Goal: Information Seeking & Learning: Find specific fact

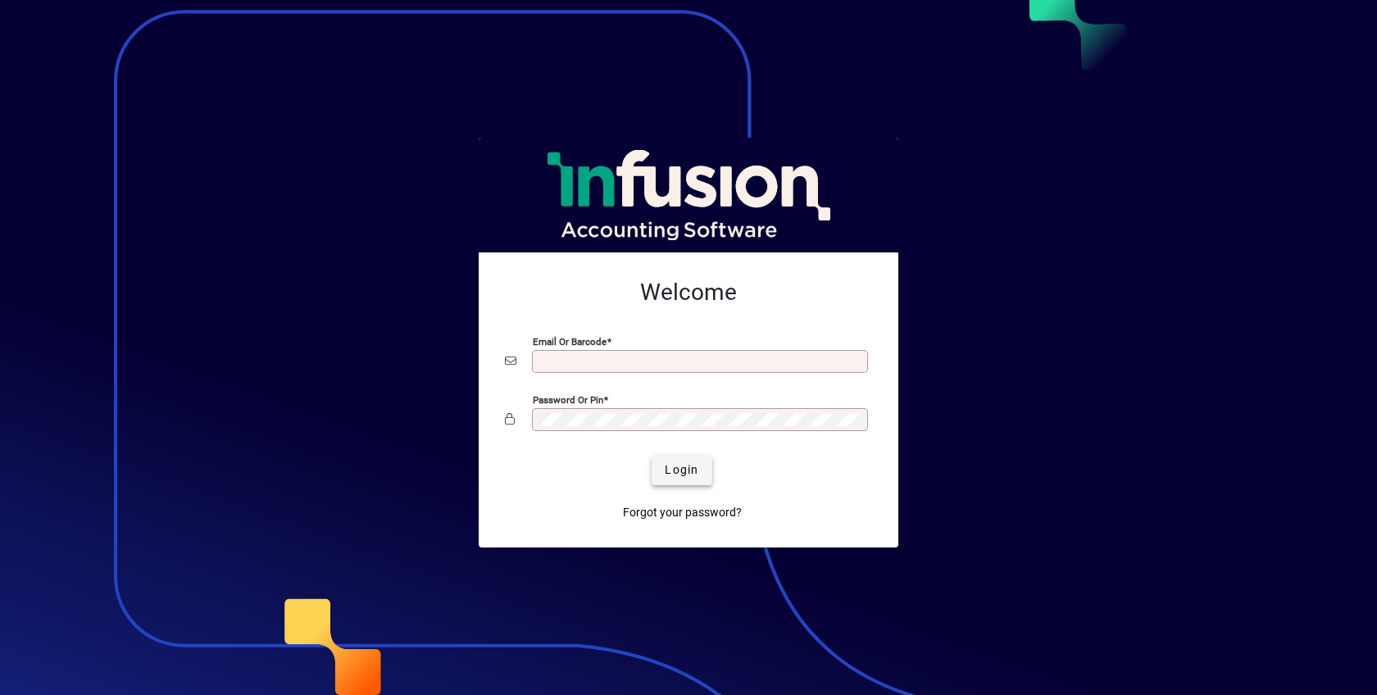
type input "**********"
click at [679, 466] on span "Login" at bounding box center [682, 469] width 34 height 17
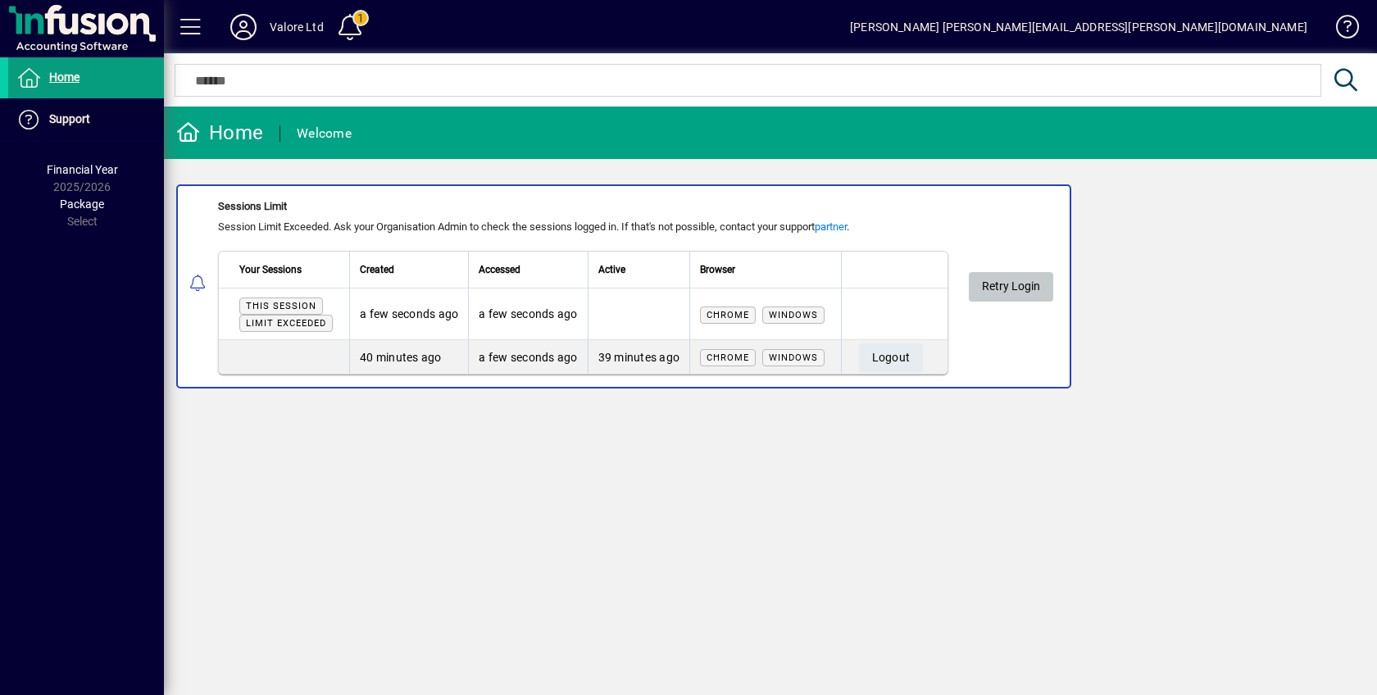
click at [1012, 281] on span "Retry Login" at bounding box center [1011, 286] width 58 height 27
click at [890, 354] on span "Logout" at bounding box center [891, 357] width 39 height 27
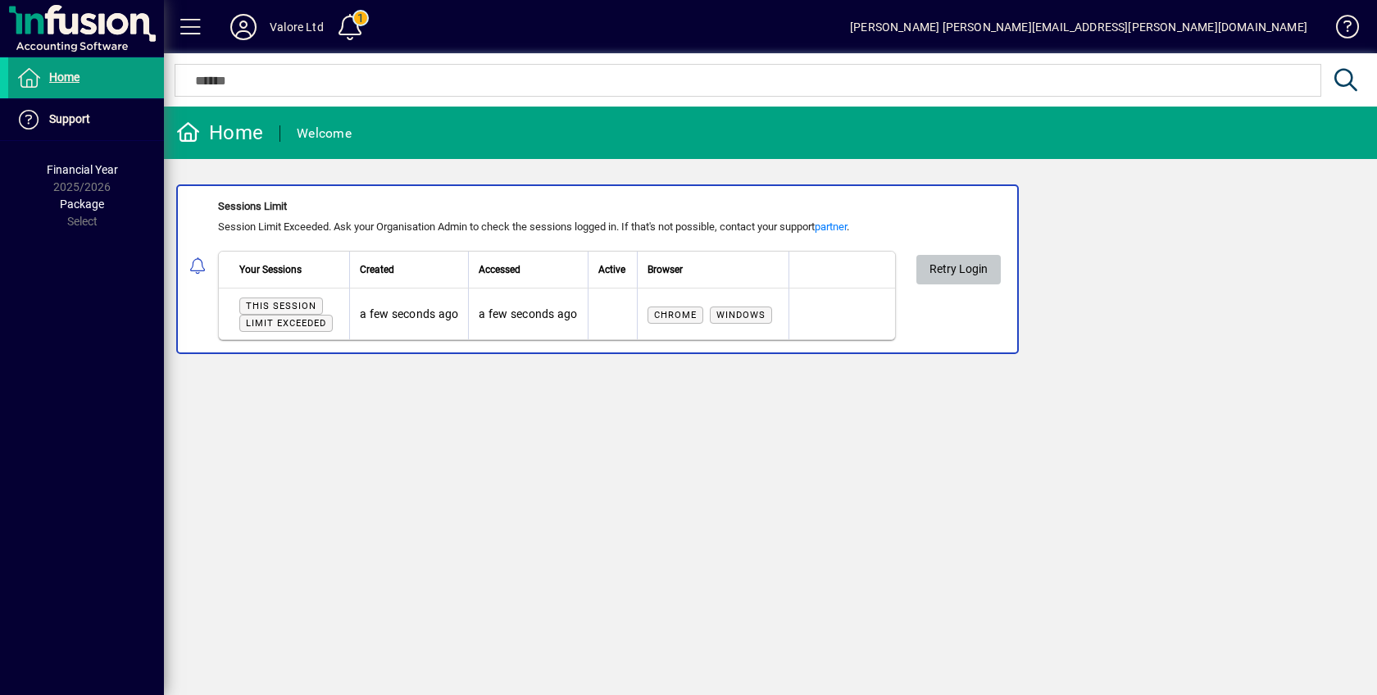
click at [945, 259] on span "Retry Login" at bounding box center [958, 269] width 58 height 27
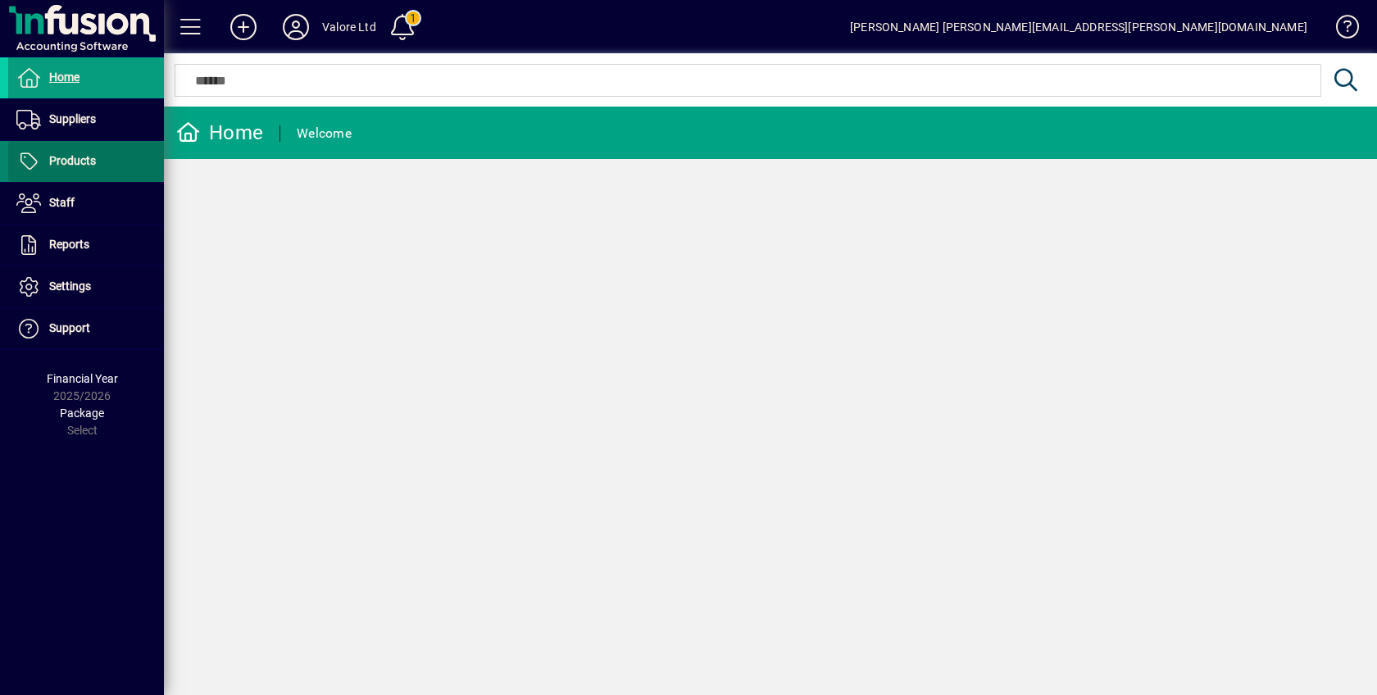
click at [77, 153] on span "Products" at bounding box center [52, 162] width 88 height 20
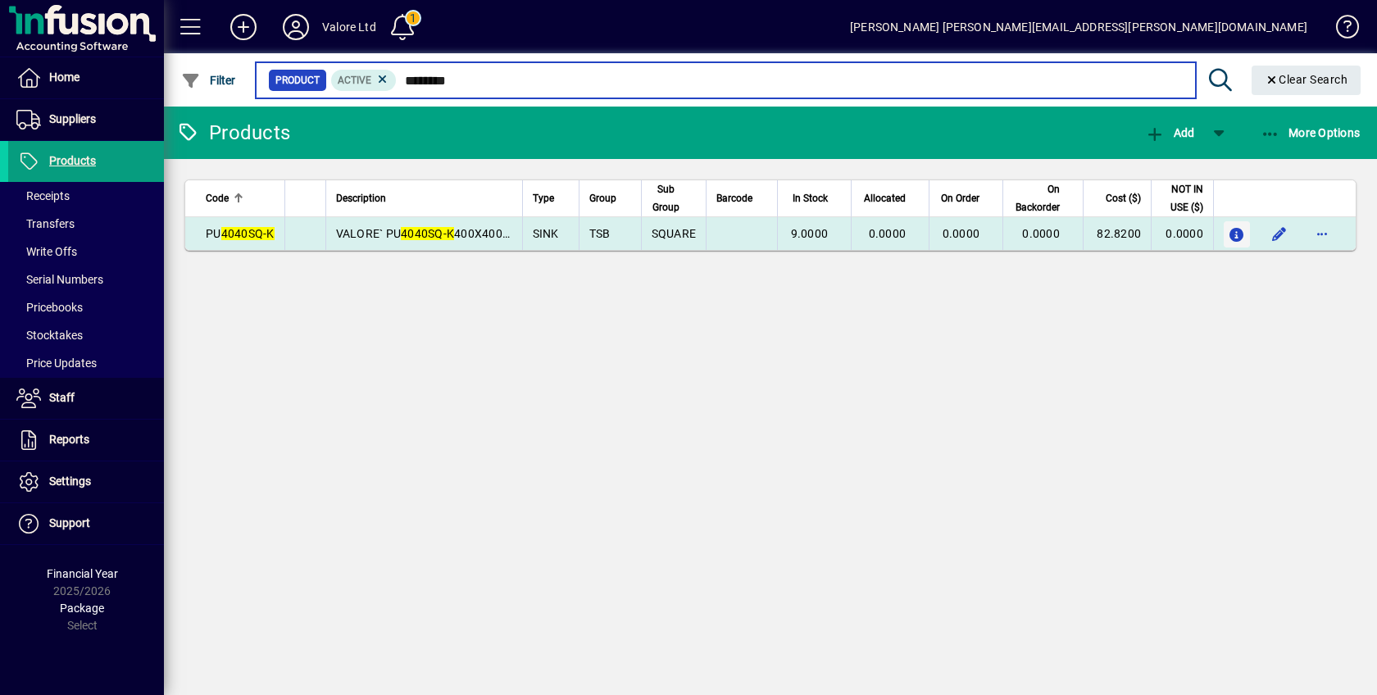
type input "********"
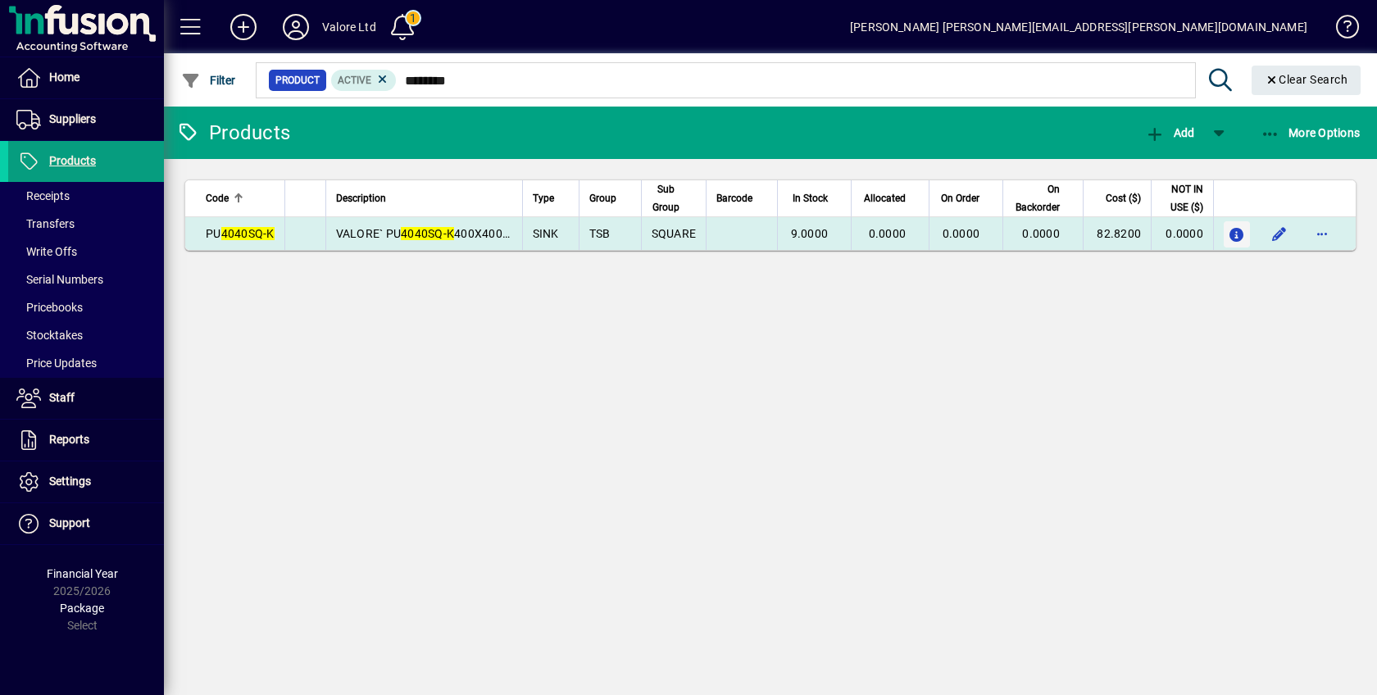
click at [1236, 229] on icon "button" at bounding box center [1237, 236] width 17 height 14
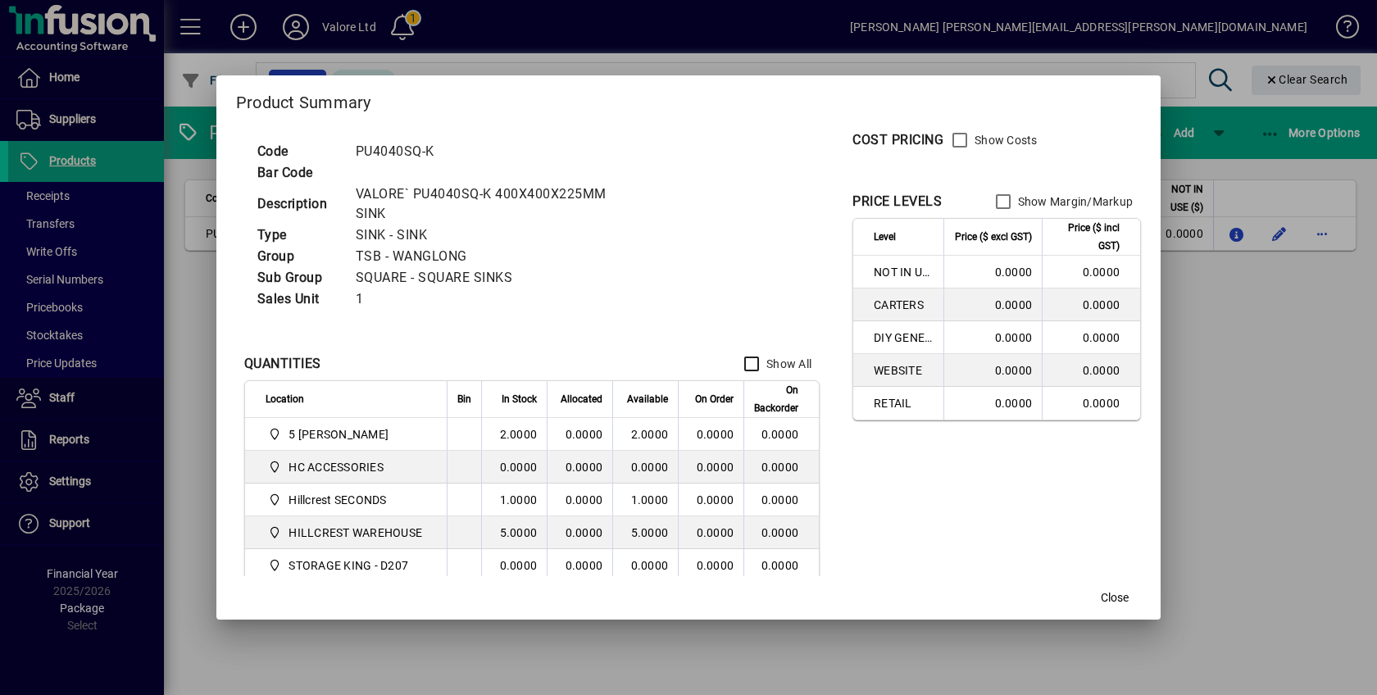
scroll to position [82, 0]
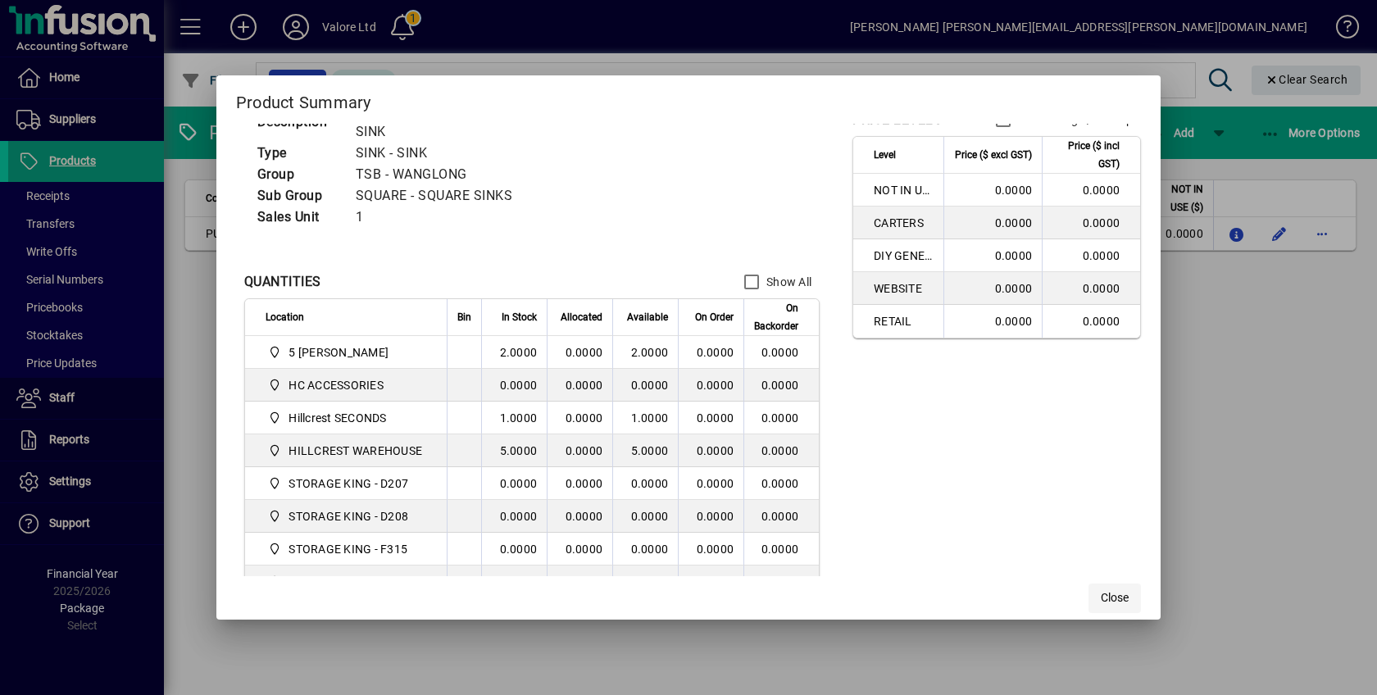
click at [1114, 593] on span "Close" at bounding box center [1115, 597] width 28 height 17
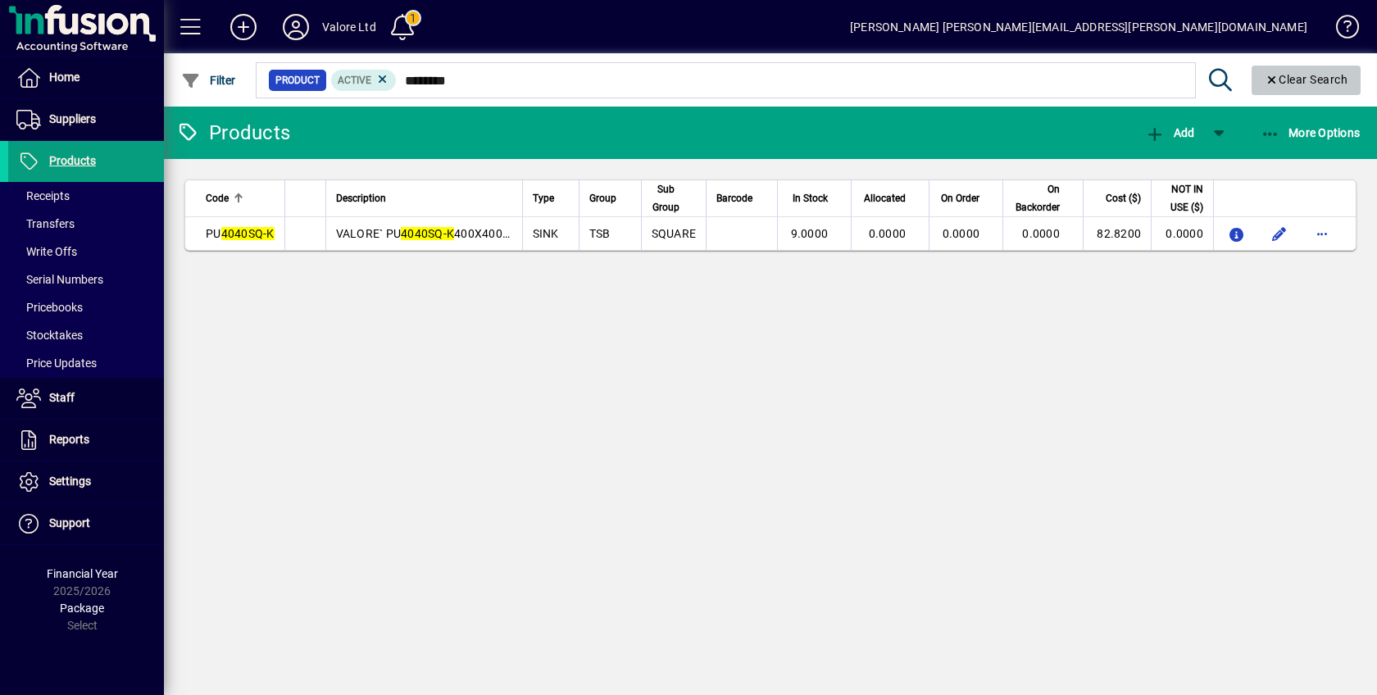
click at [1276, 74] on span "Clear Search" at bounding box center [1307, 79] width 84 height 13
